Goal: Task Accomplishment & Management: Use online tool/utility

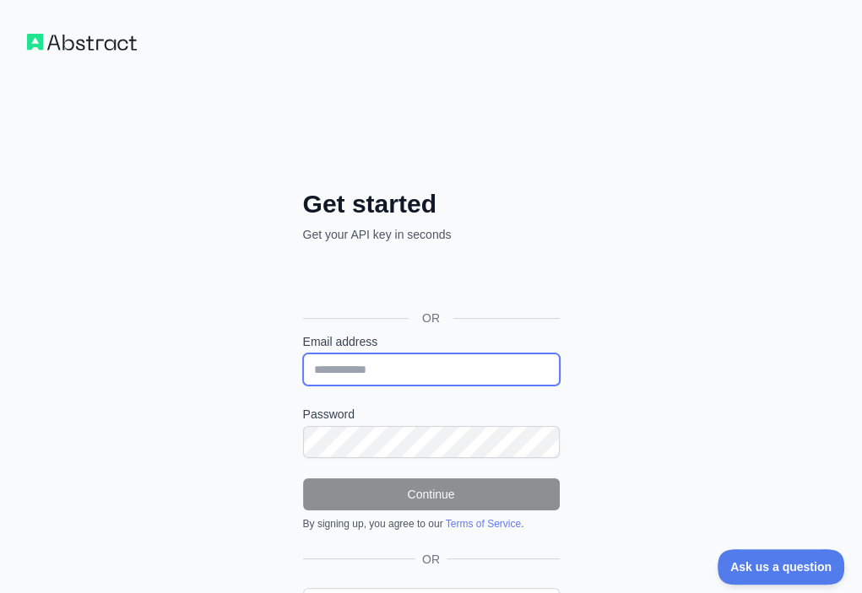
click at [303, 354] on input "Email address" at bounding box center [431, 370] width 257 height 32
paste input "**********"
type input "**********"
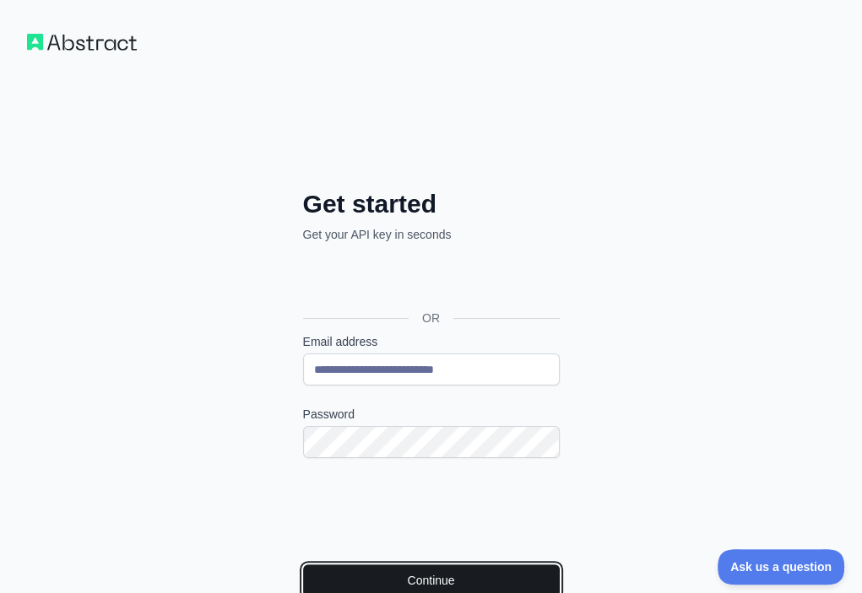
click at [303, 565] on button "Continue" at bounding box center [431, 581] width 257 height 32
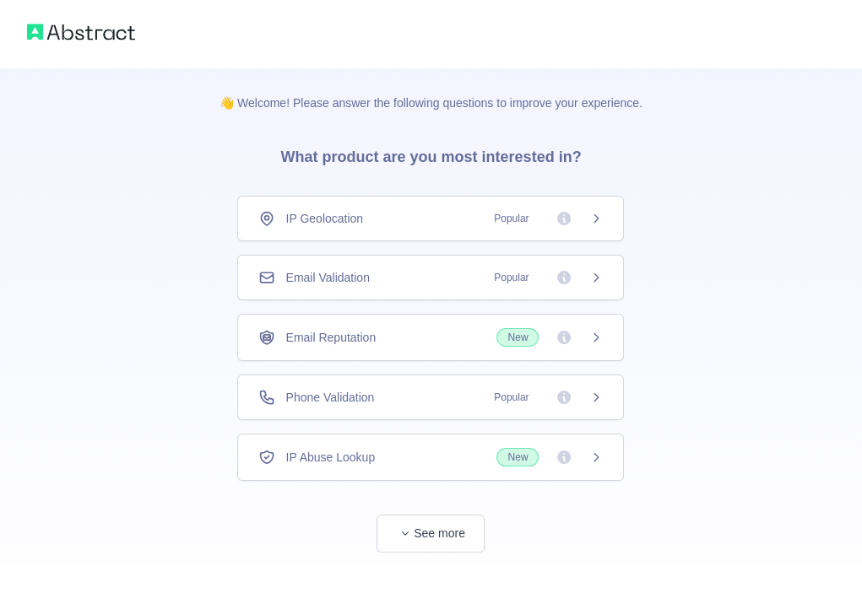
click at [419, 270] on div "Email Validation Popular" at bounding box center [430, 277] width 344 height 17
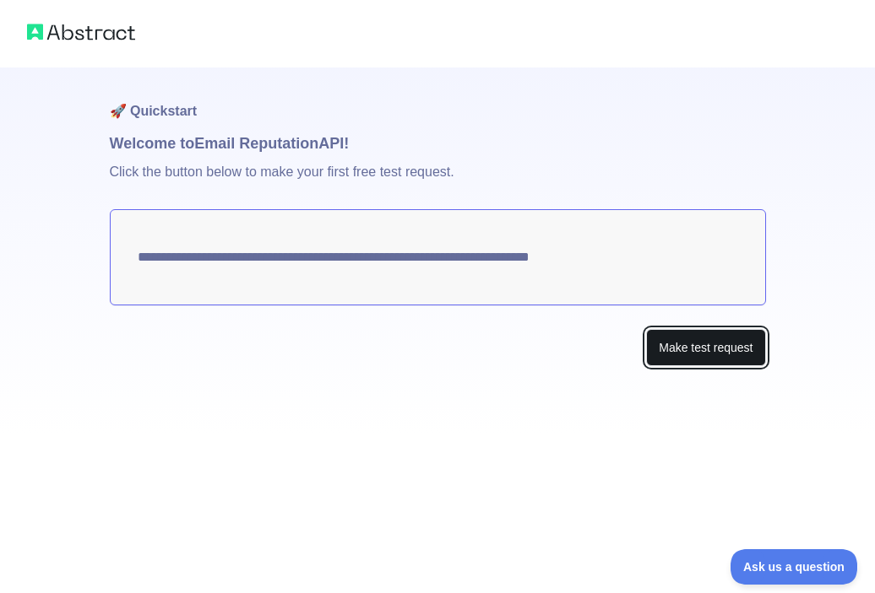
click at [718, 352] on button "Make test request" at bounding box center [705, 348] width 119 height 38
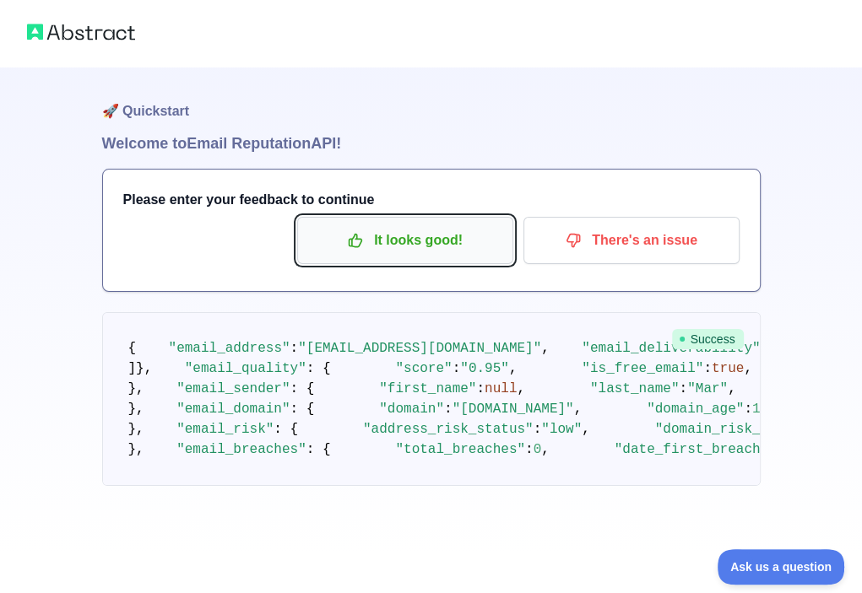
click at [425, 239] on p "It looks good!" at bounding box center [405, 240] width 191 height 29
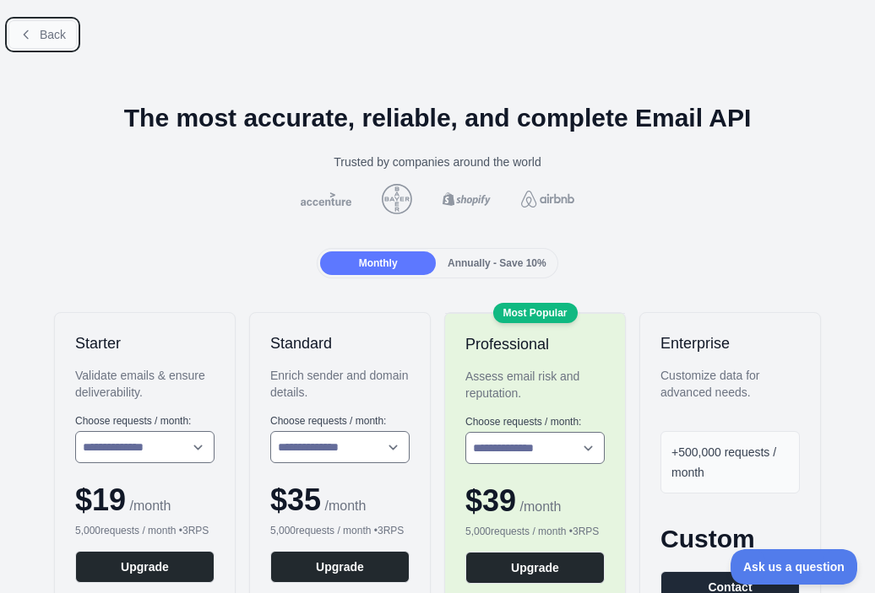
click at [40, 29] on span "Back" at bounding box center [53, 35] width 26 height 14
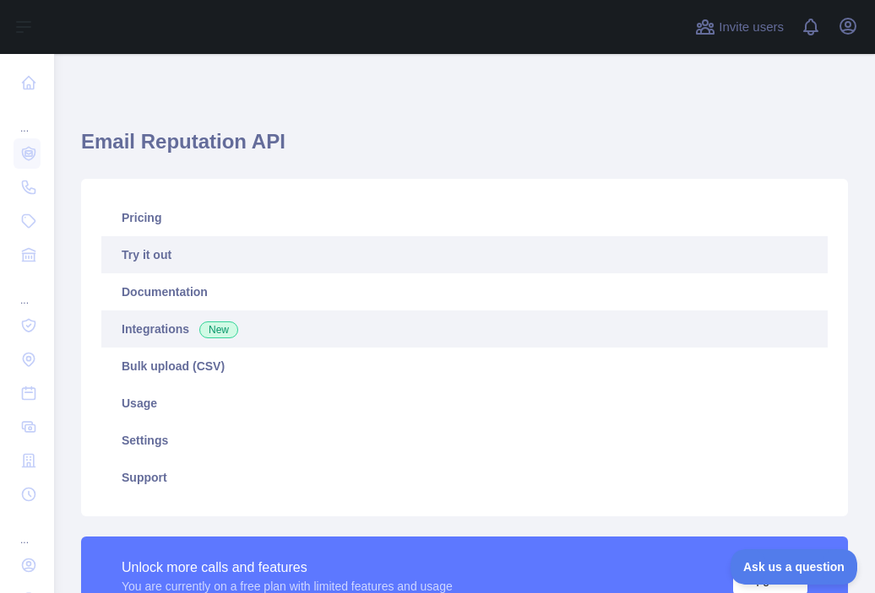
scroll to position [338, 0]
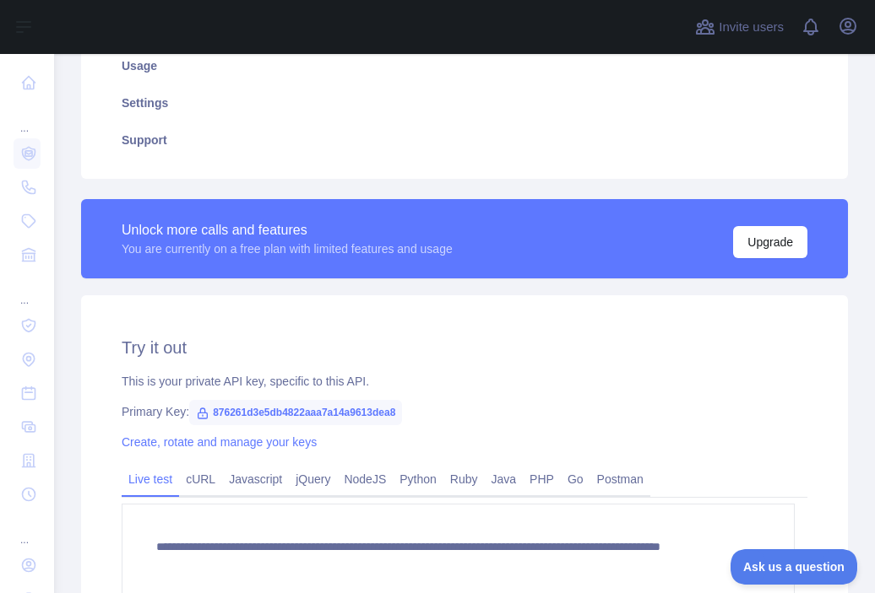
click at [328, 412] on span "876261d3e5db4822aaa7a14a9613dea8" at bounding box center [295, 412] width 213 height 25
copy span "876261d3e5db4822aaa7a14a9613dea8"
